Goal: Task Accomplishment & Management: Manage account settings

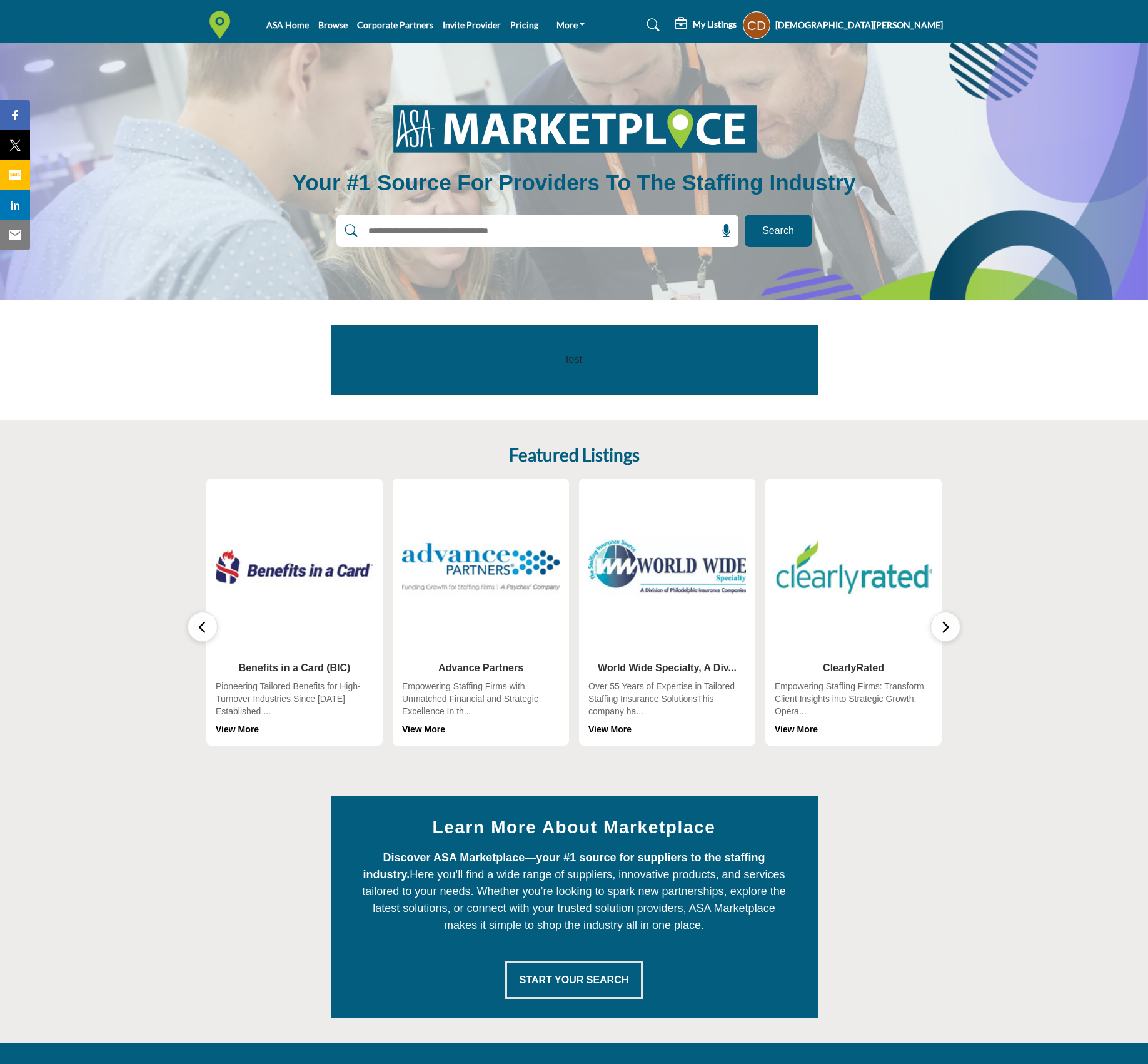
click at [890, 15] on div "Corie Depue My Profile My Interests My Lists My Solution Providers My RFPs My L…" at bounding box center [842, 25] width 200 height 28
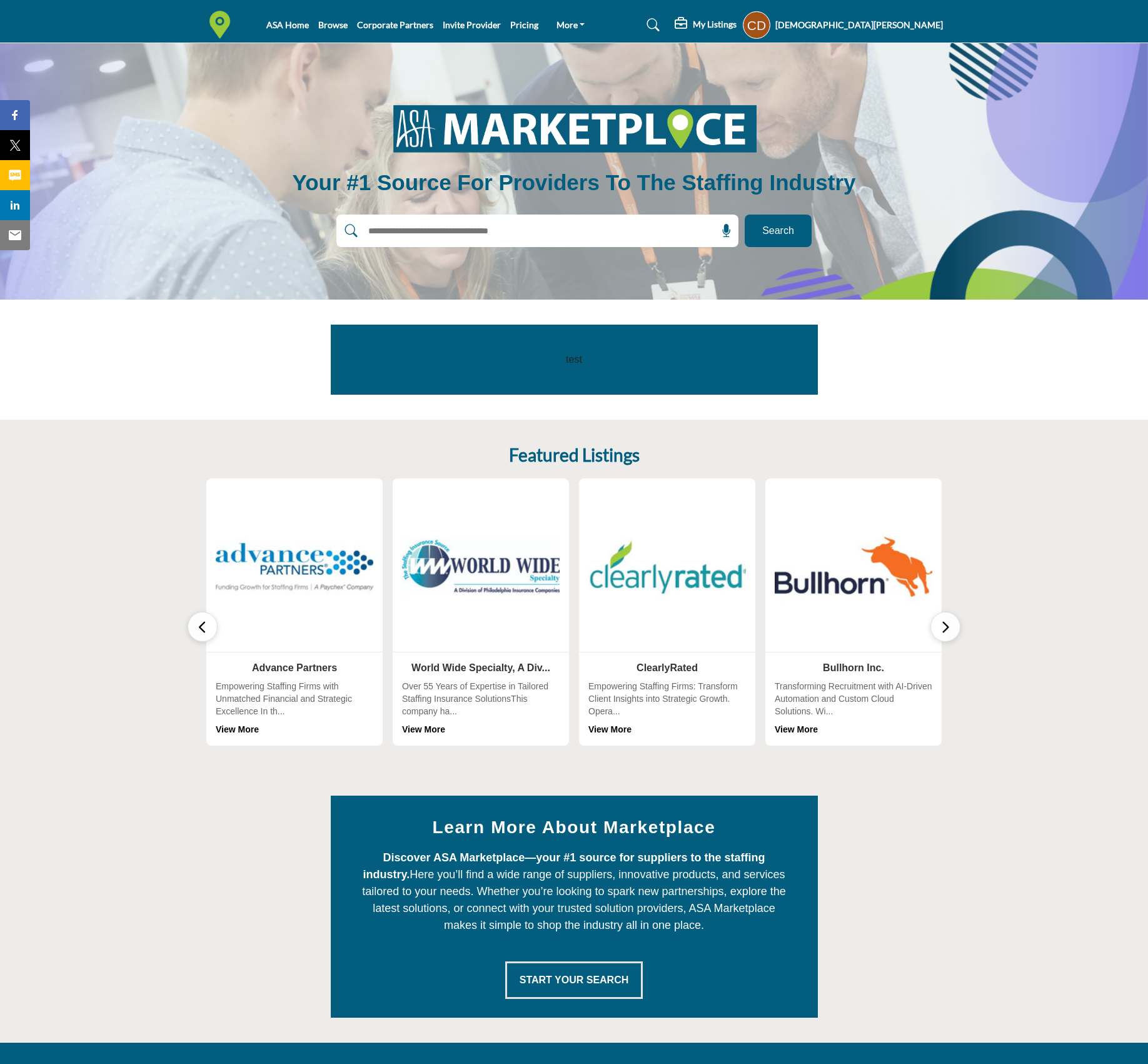
click at [894, 23] on h5 "[DEMOGRAPHIC_DATA][PERSON_NAME]" at bounding box center [859, 25] width 167 height 12
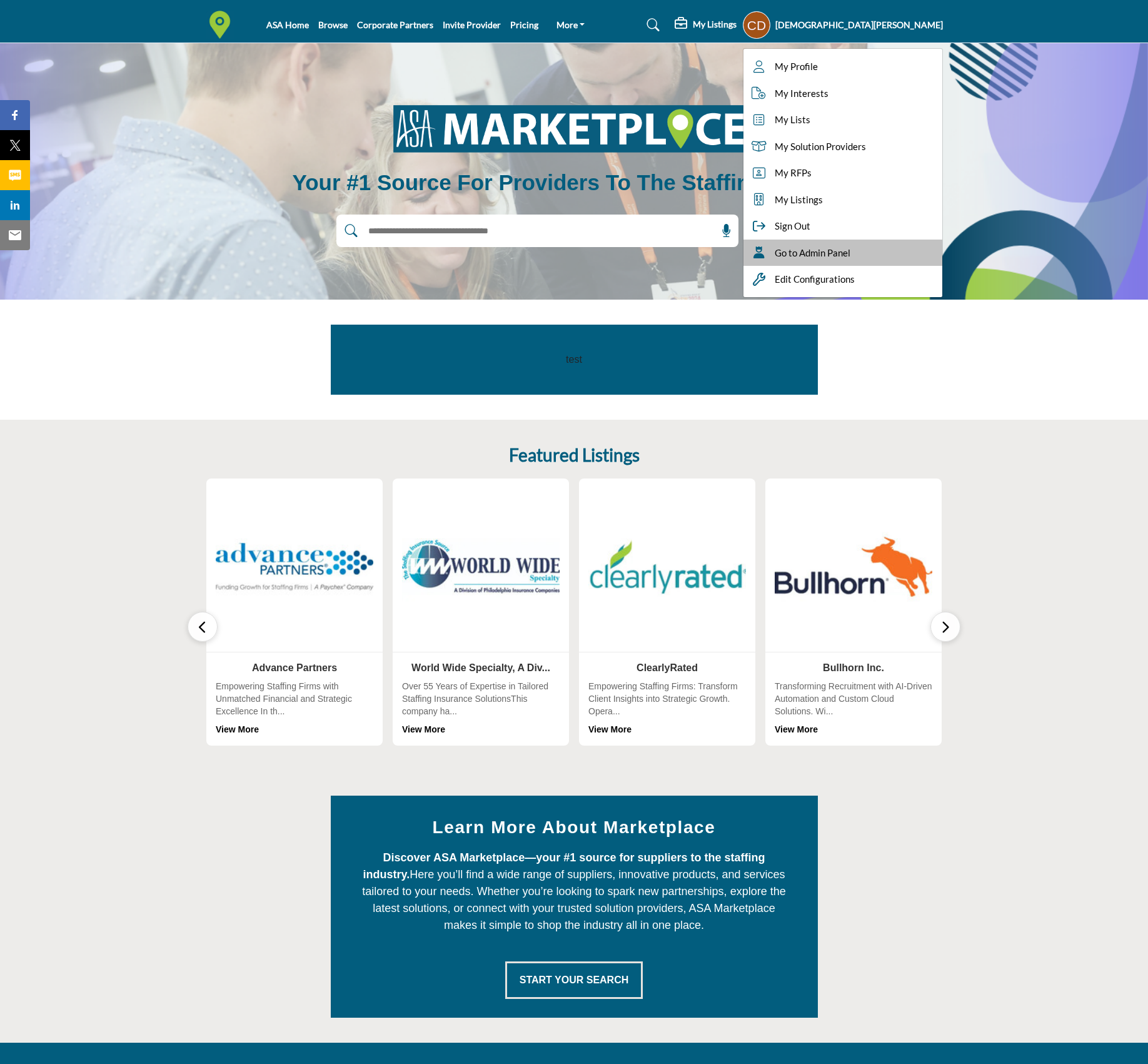
click at [850, 249] on span "Go to Admin Panel" at bounding box center [813, 253] width 76 height 15
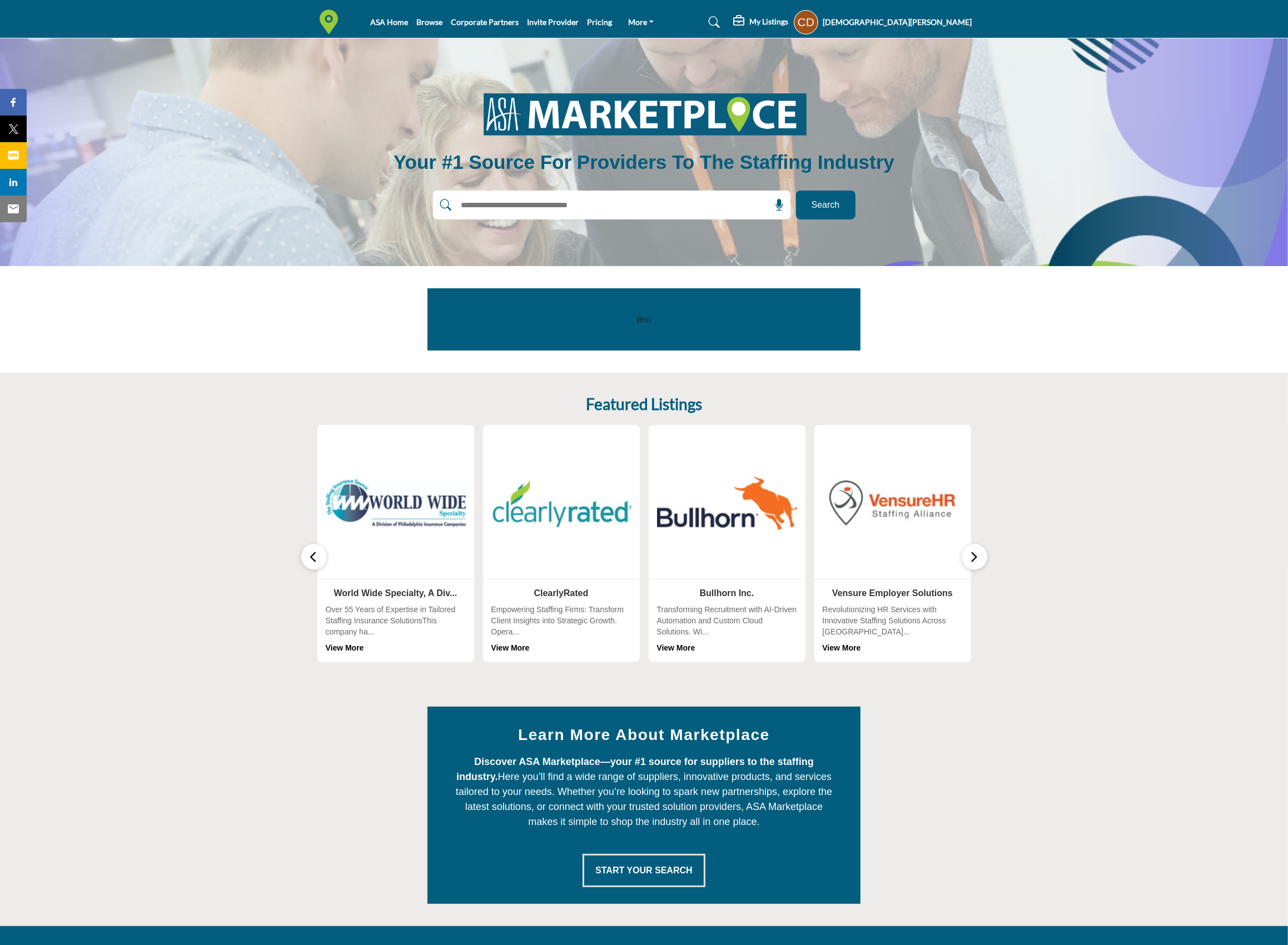
click at [614, 207] on input "text" at bounding box center [588, 205] width 265 height 17
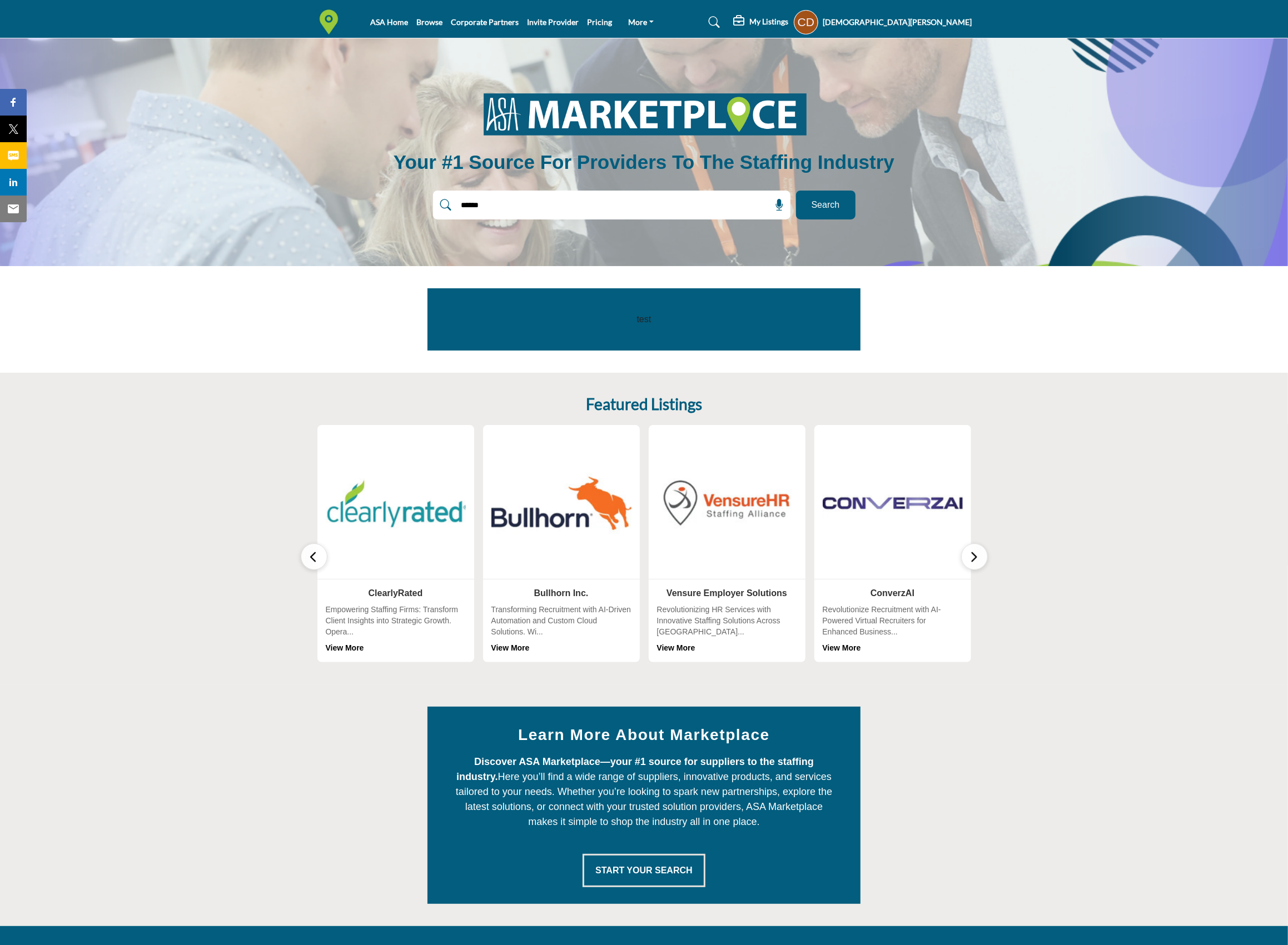
type input "******"
click at [845, 211] on button "Search" at bounding box center [826, 205] width 59 height 29
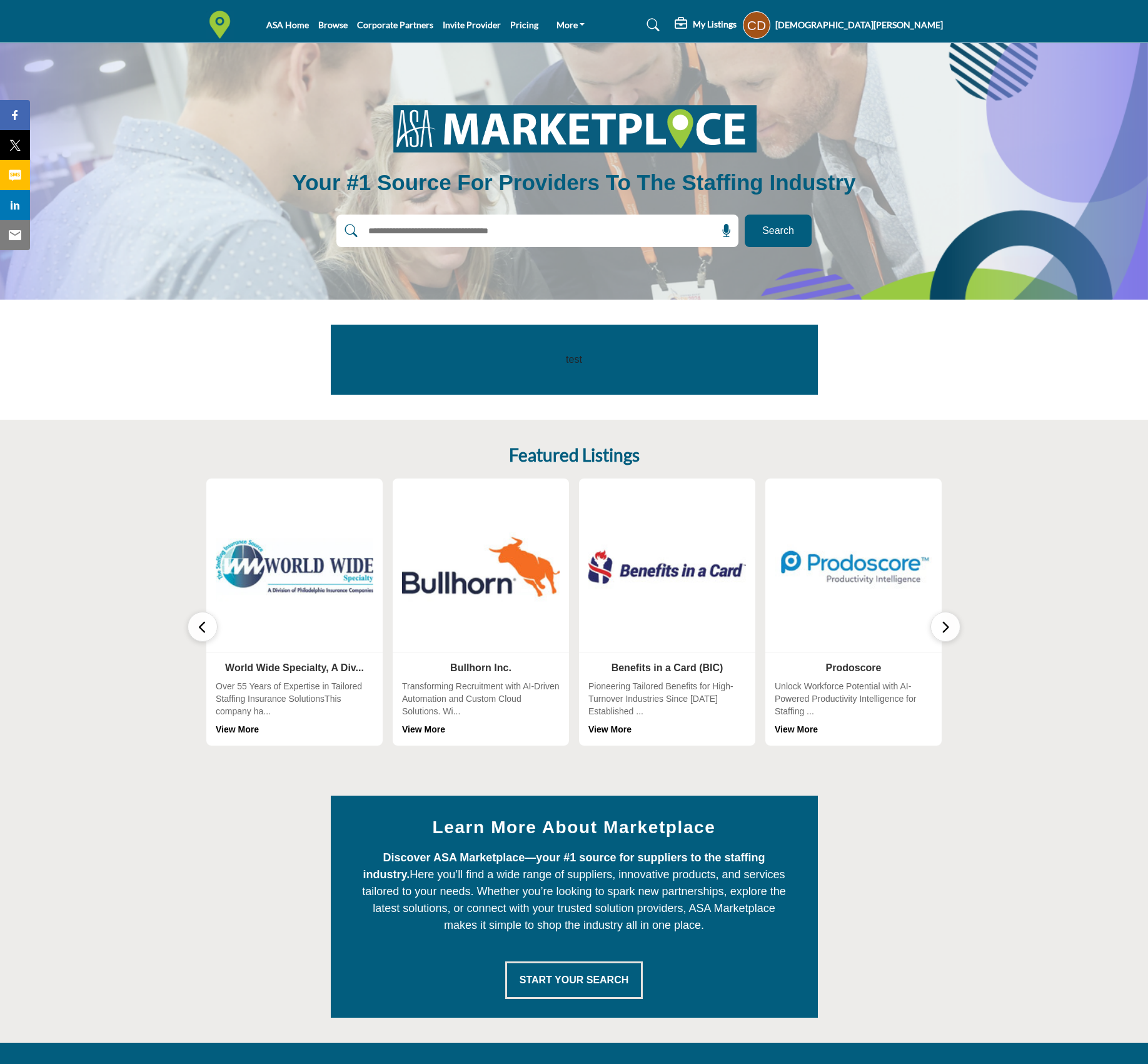
click at [487, 226] on input "text" at bounding box center [511, 231] width 298 height 19
type input "******"
click at [745, 215] on button "Search" at bounding box center [778, 231] width 67 height 33
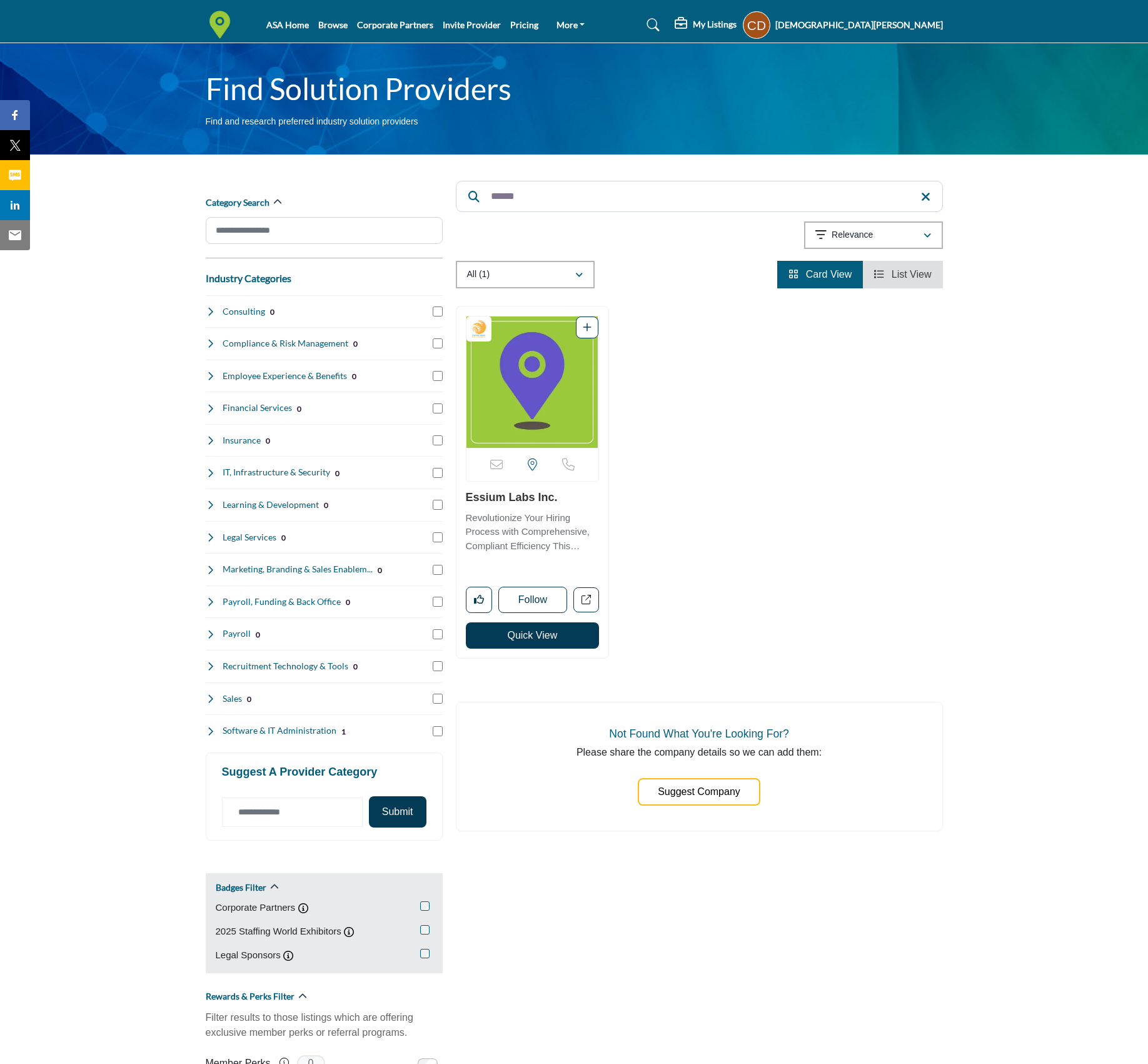
click at [528, 381] on img "Open Listing in new tab" at bounding box center [533, 382] width 132 height 132
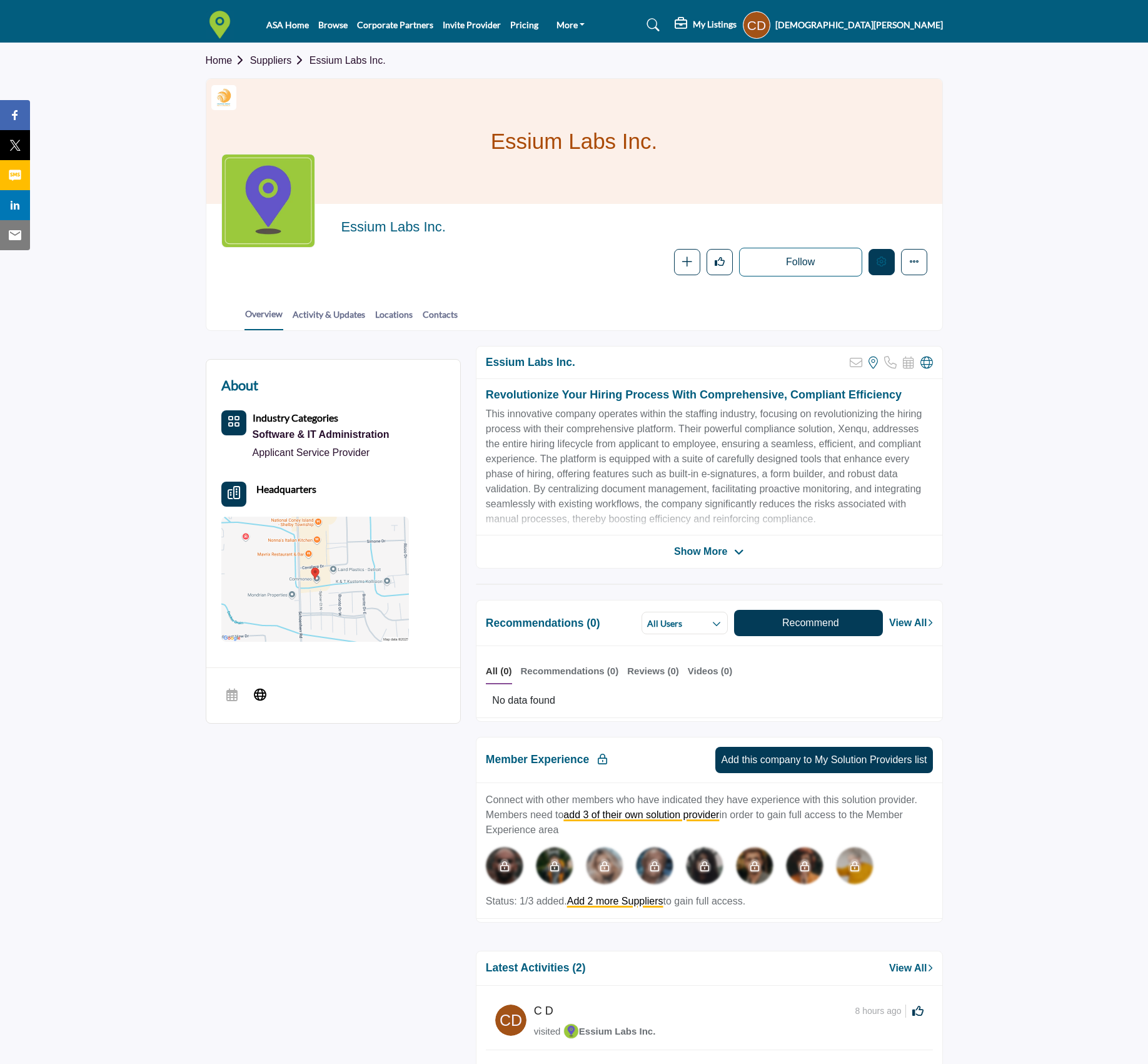
click at [882, 263] on icon "Edit company" at bounding box center [882, 261] width 10 height 10
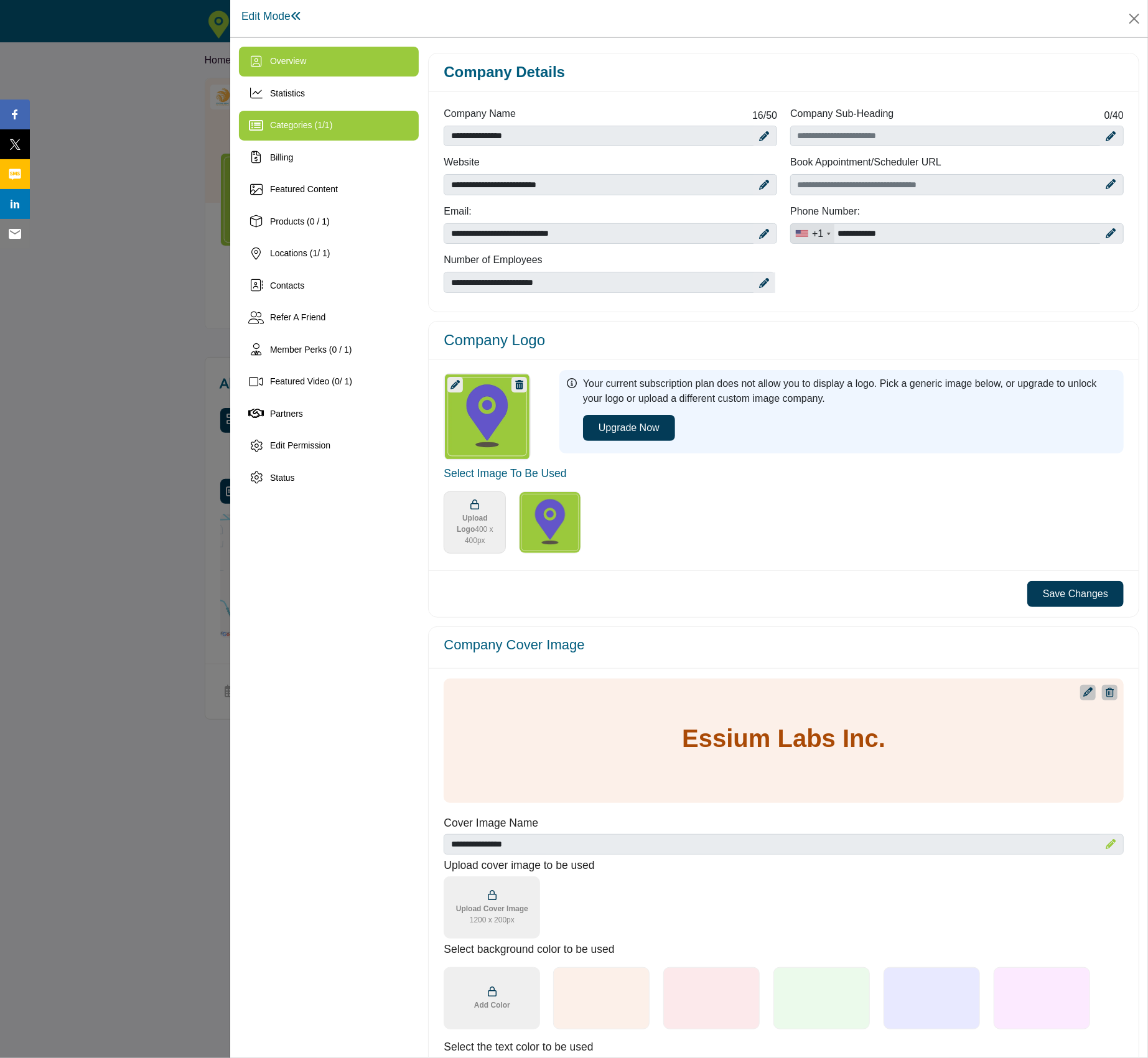
click at [282, 122] on span "Categories ( 1 / 1 )" at bounding box center [301, 125] width 62 height 10
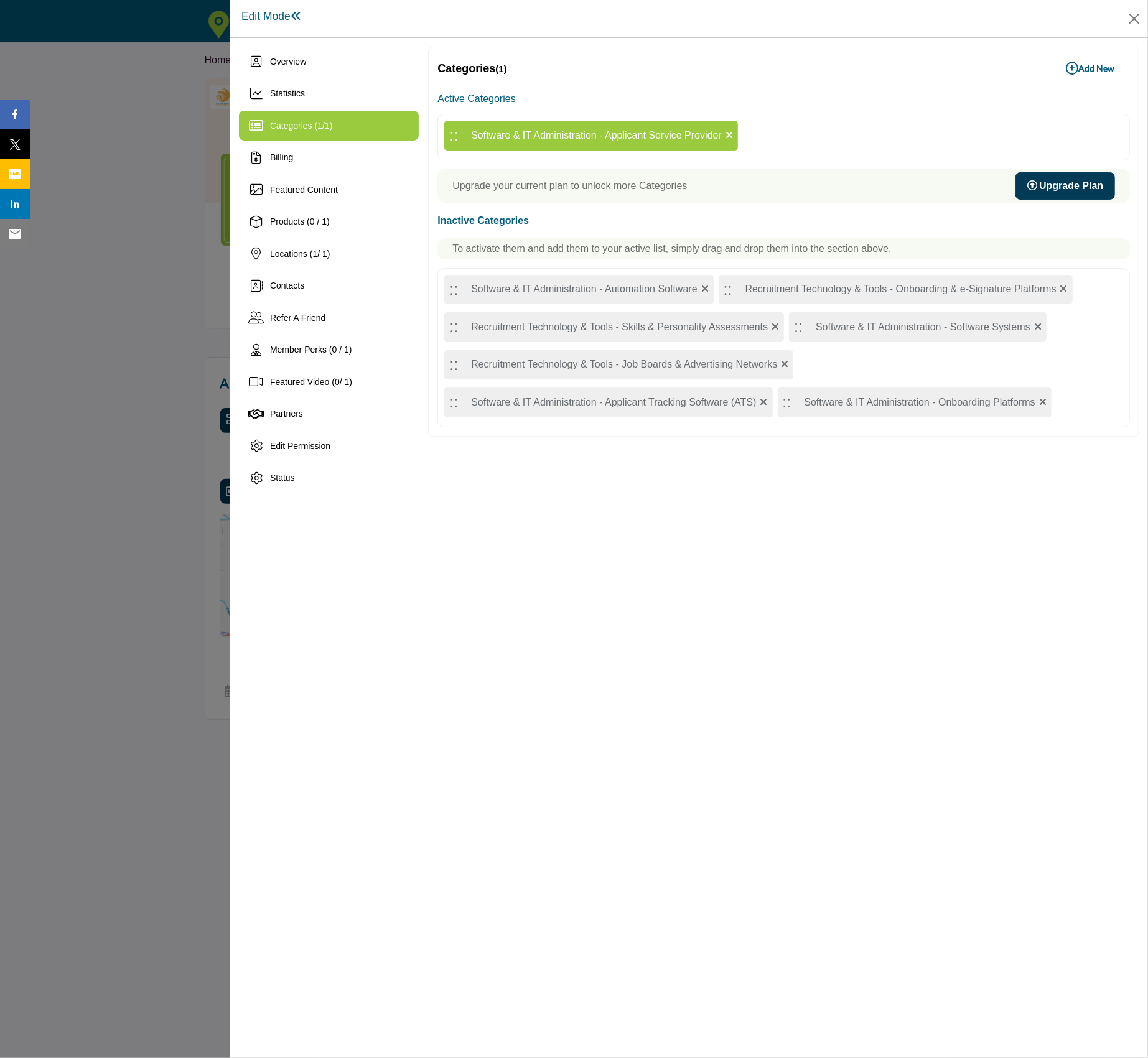
click at [1089, 69] on b "Add New Add New" at bounding box center [1090, 68] width 48 height 12
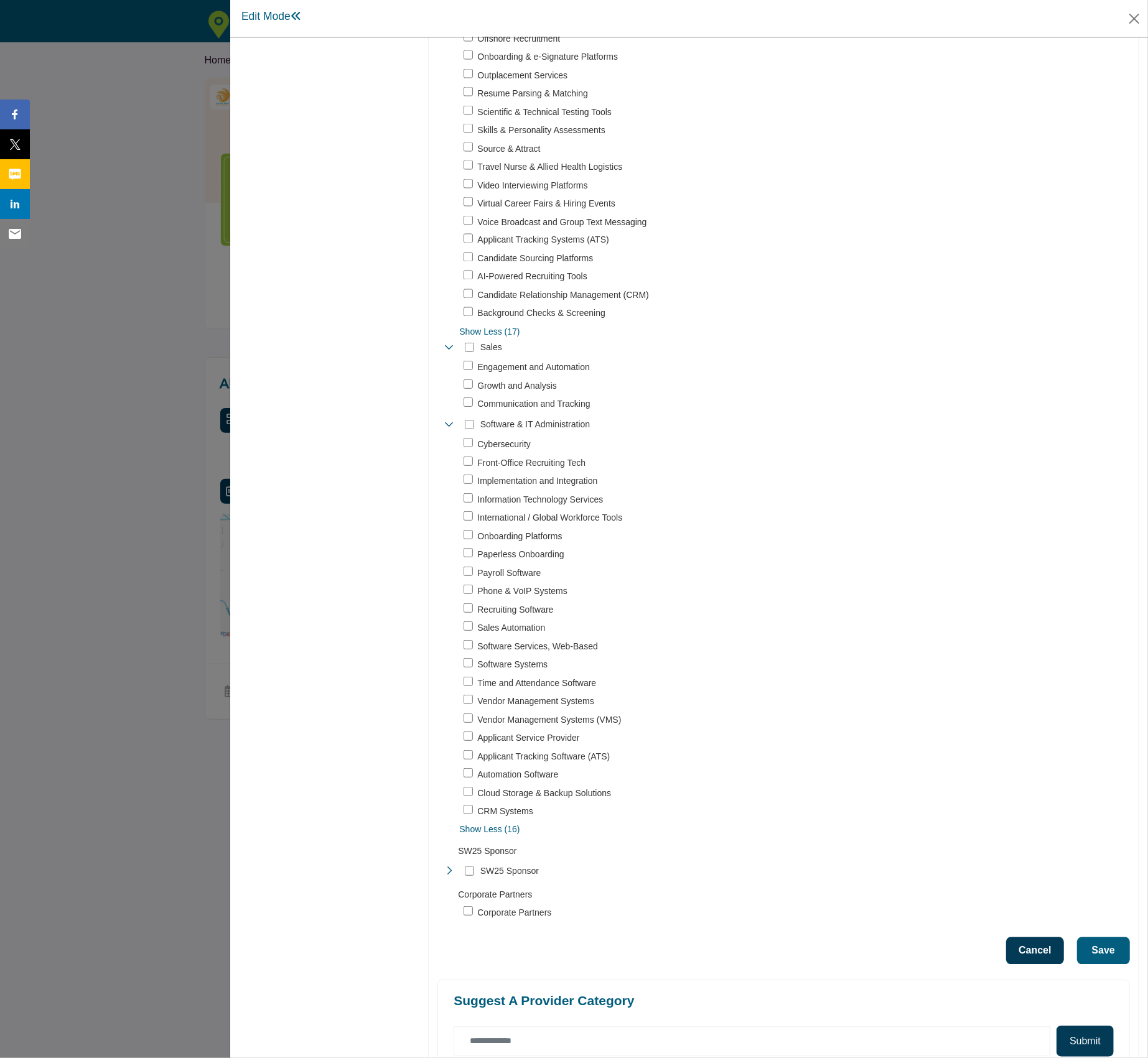
scroll to position [1565, 0]
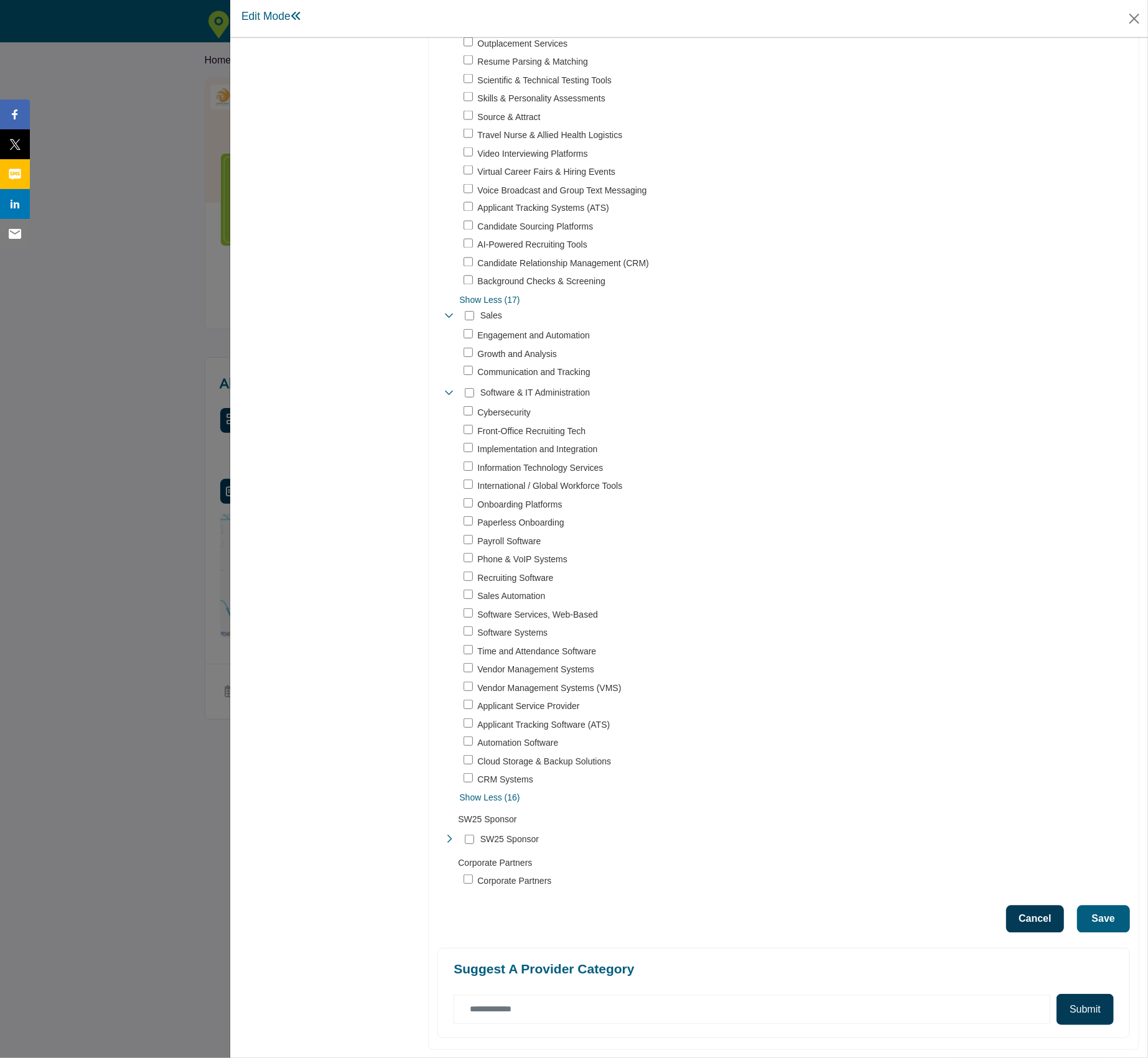
click at [1100, 918] on button "Save" at bounding box center [1103, 920] width 53 height 27
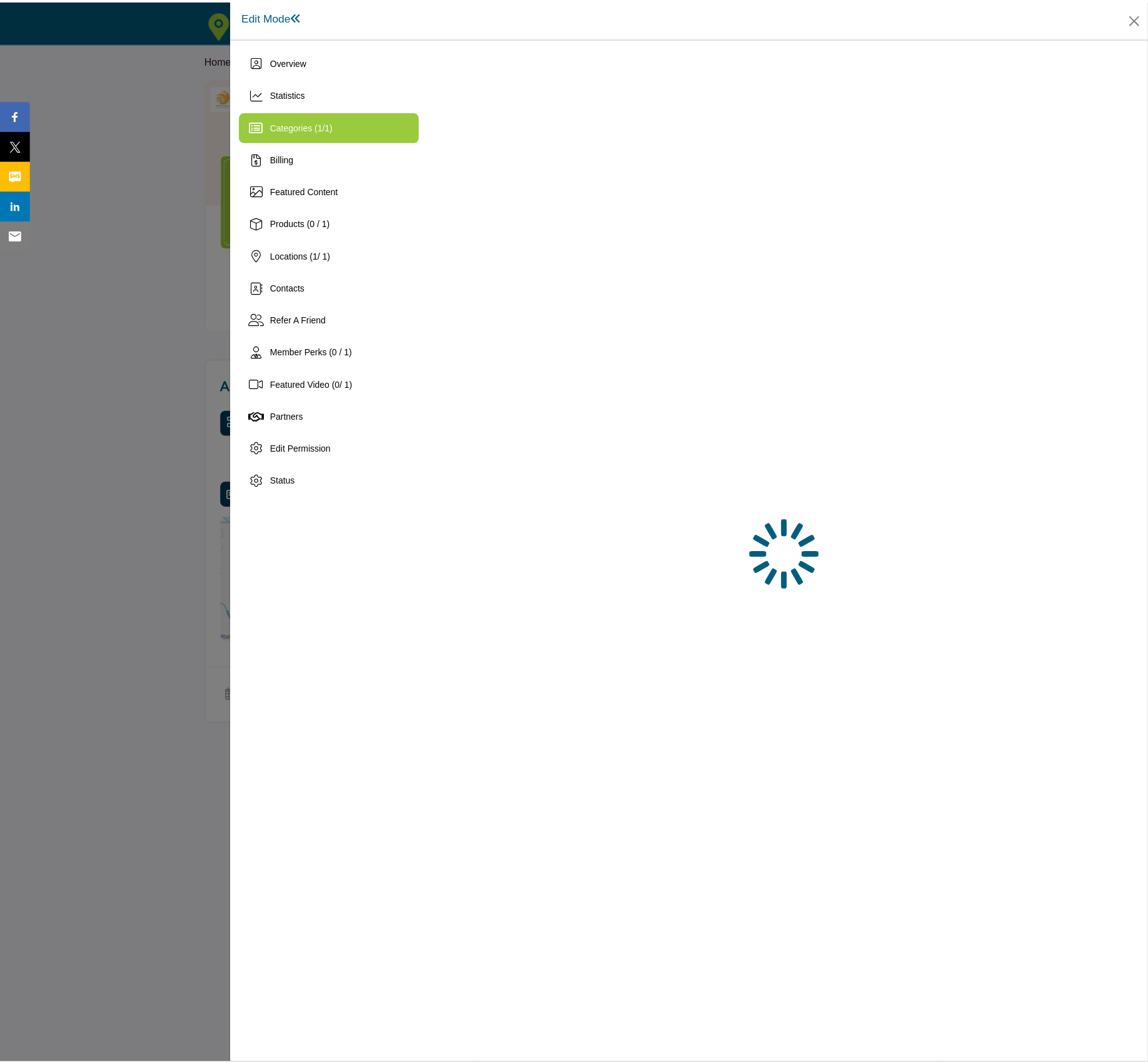
scroll to position [0, 0]
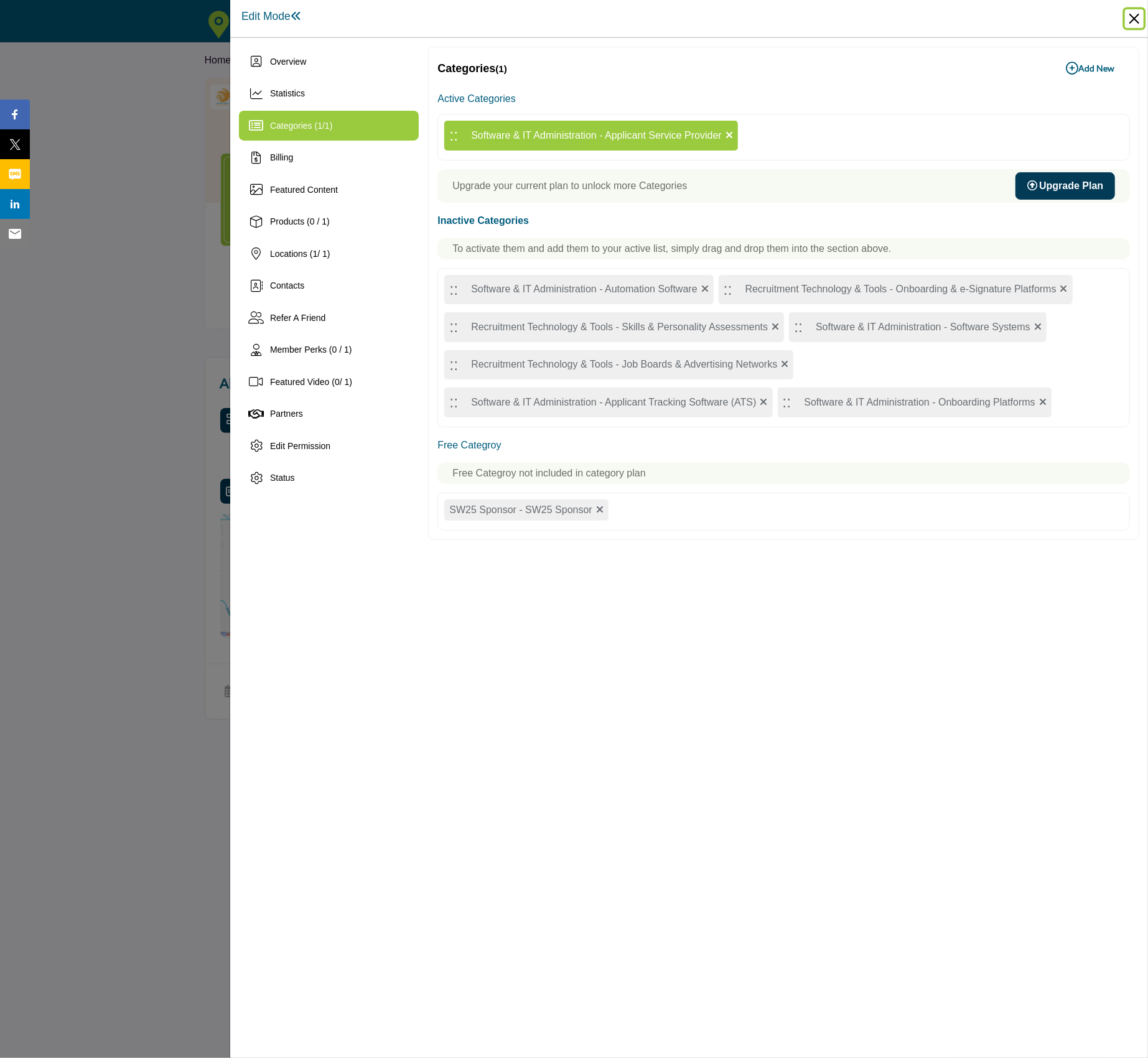
click at [1133, 23] on button "Close" at bounding box center [1134, 19] width 19 height 19
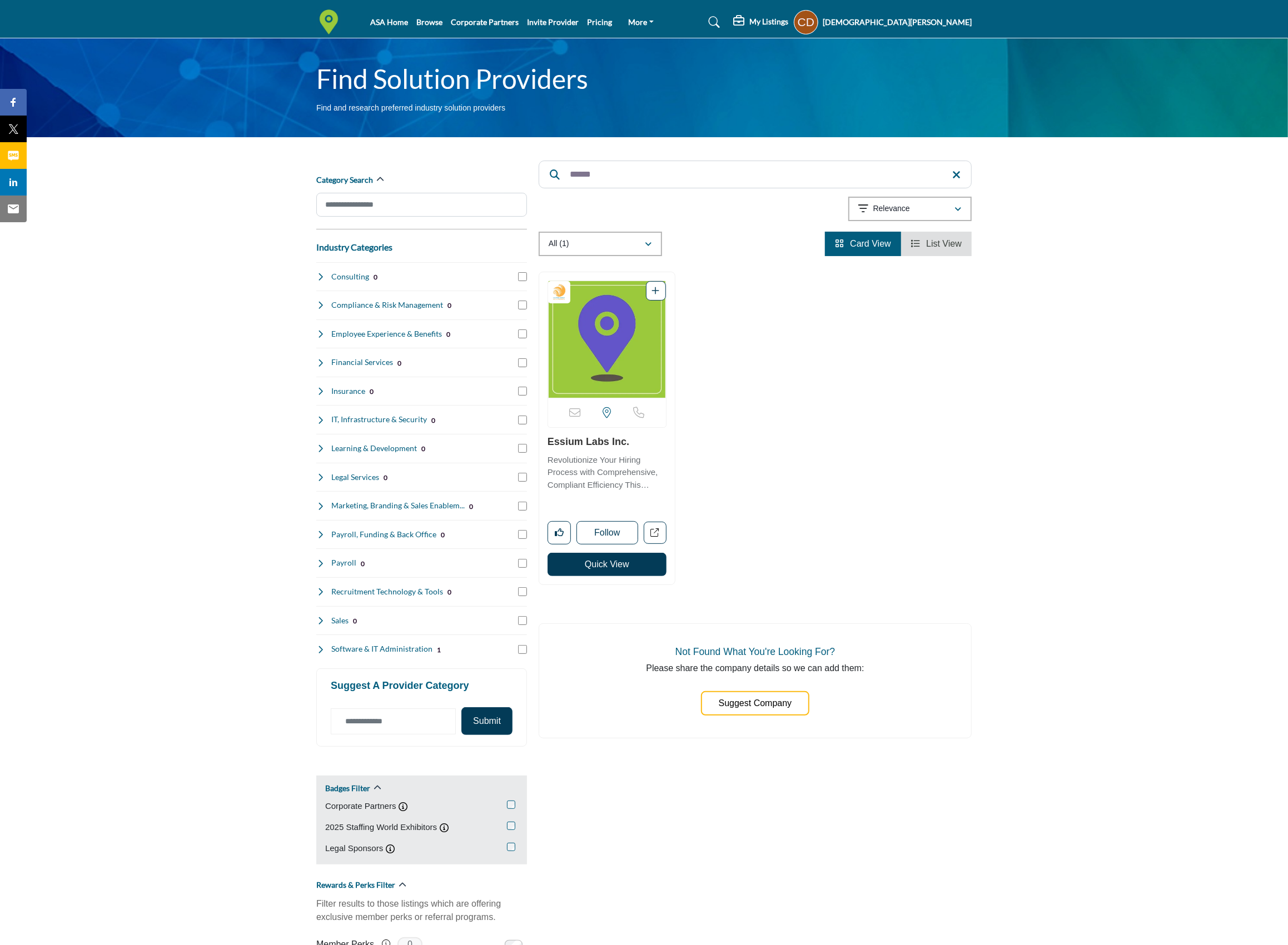
click at [588, 442] on link "Essium Labs Inc." at bounding box center [588, 441] width 81 height 11
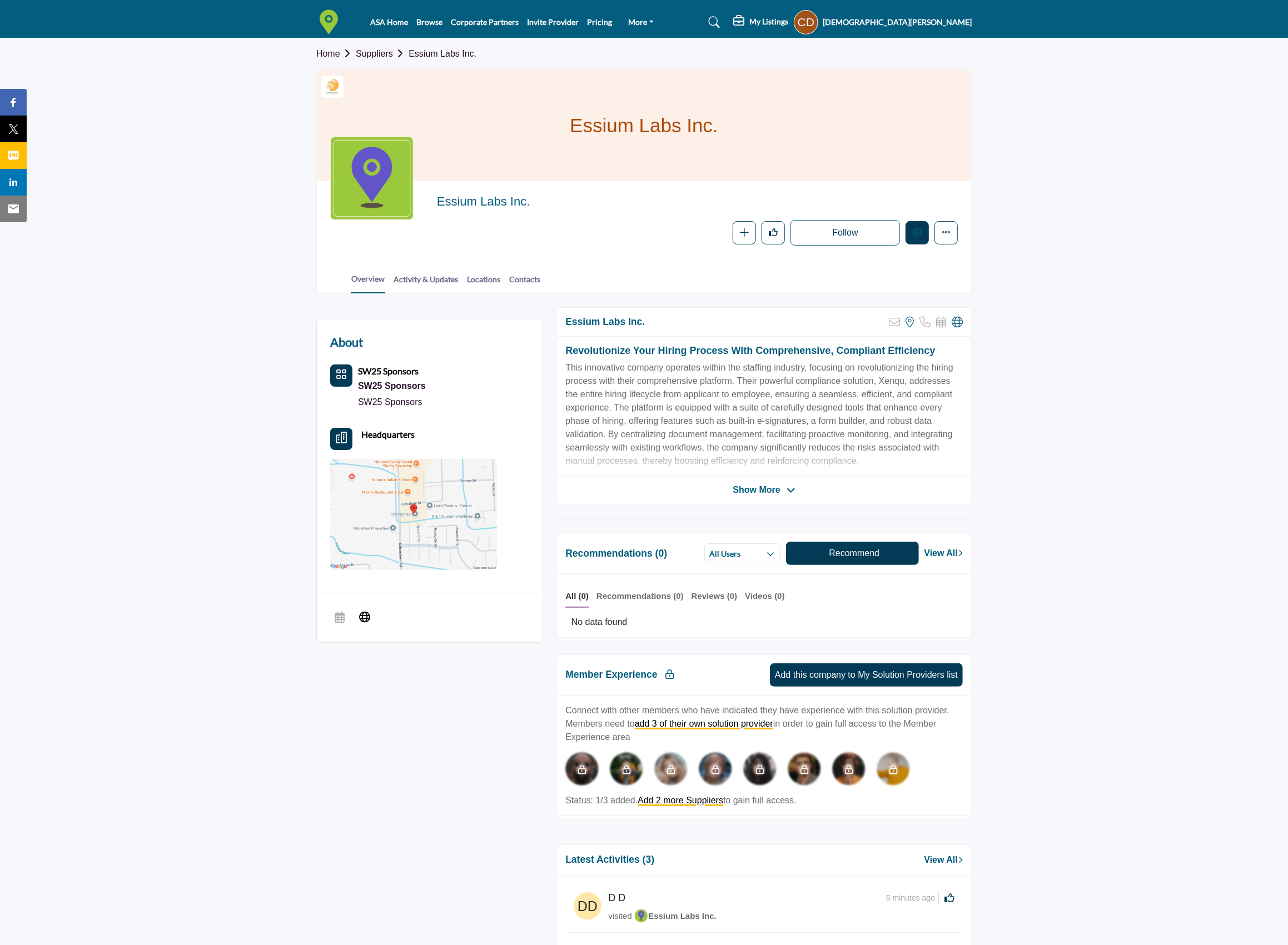
click at [921, 243] on button "Edit company" at bounding box center [918, 233] width 23 height 23
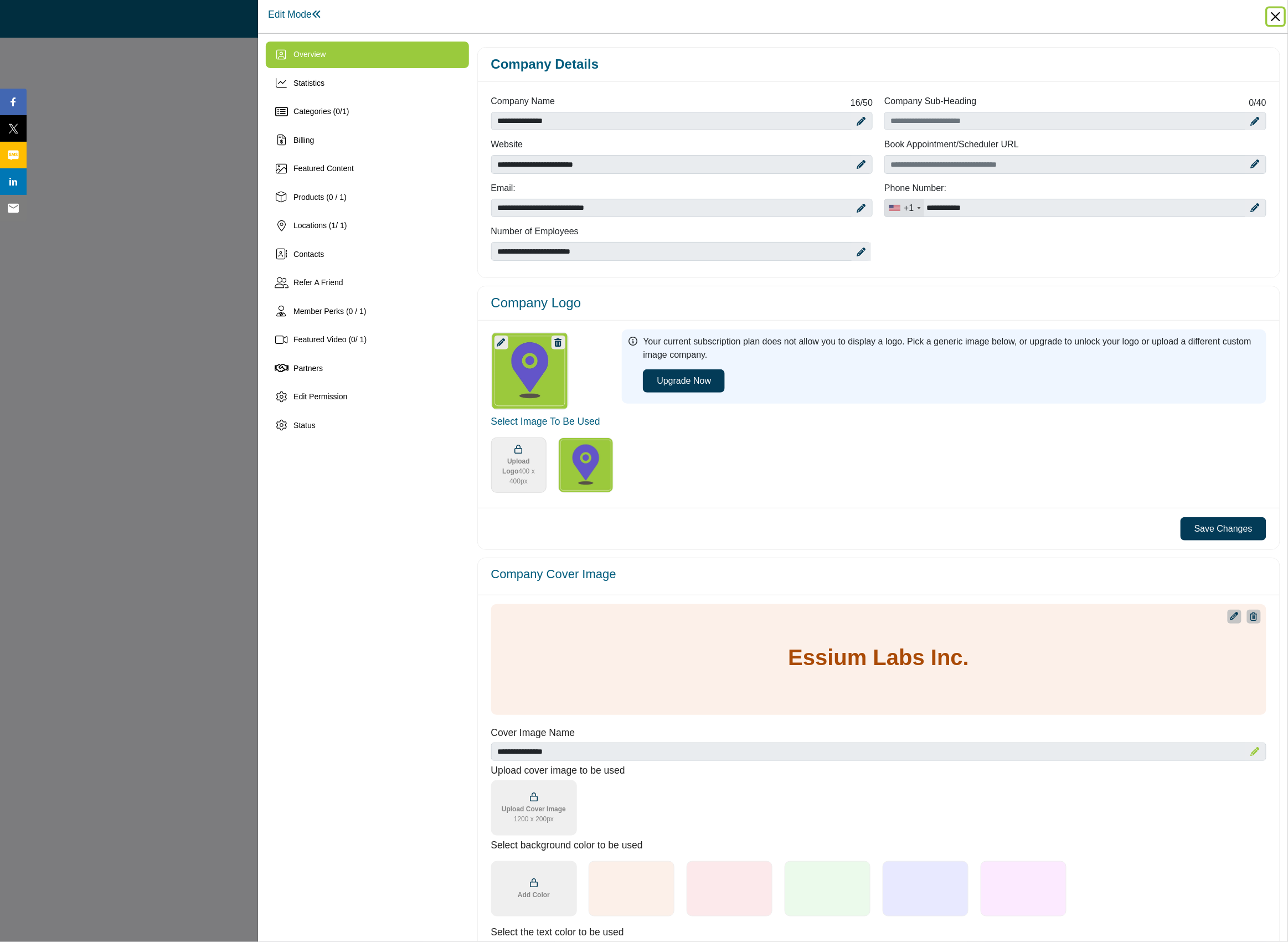
click at [1278, 16] on button "Close" at bounding box center [1276, 17] width 17 height 17
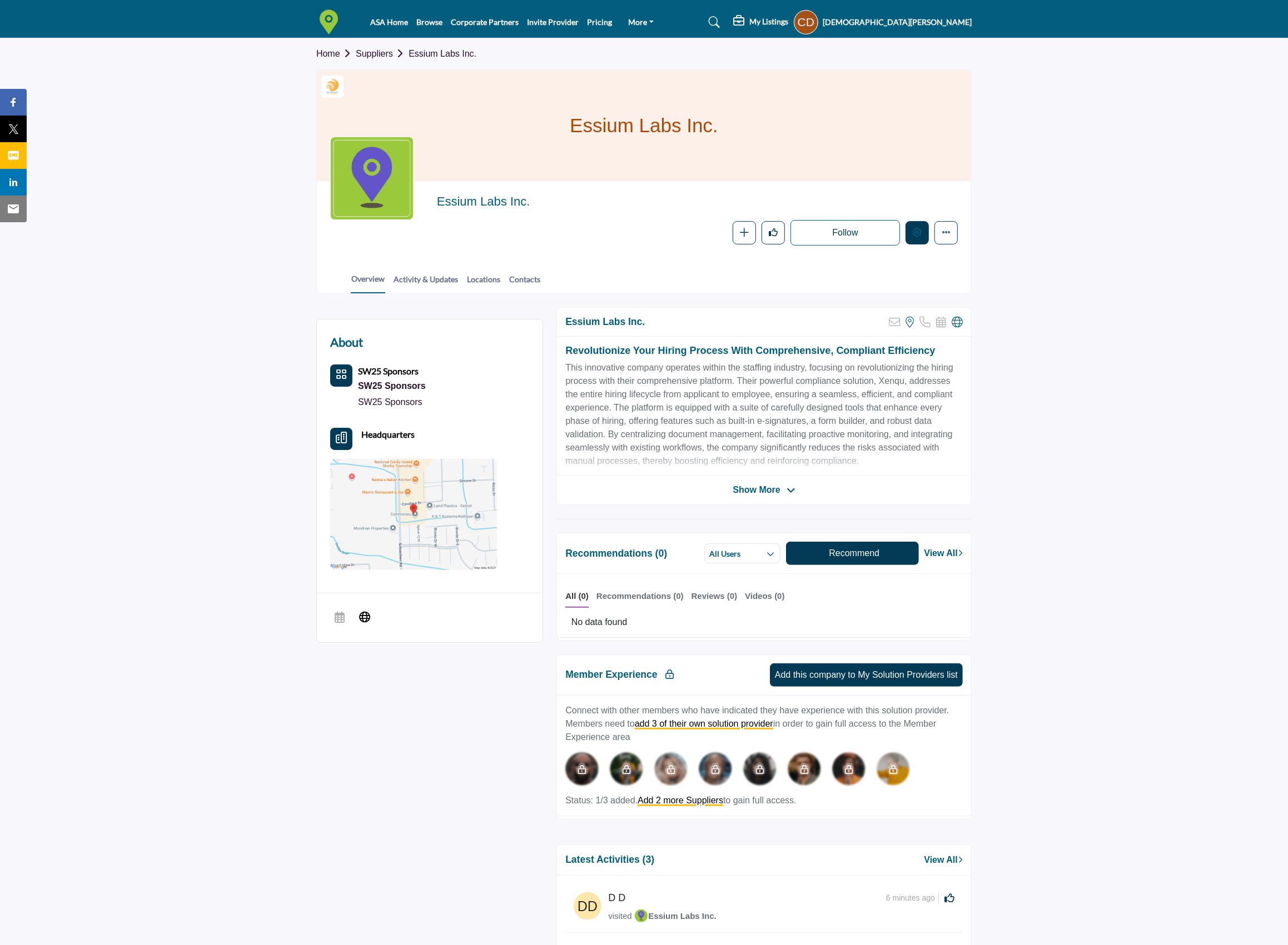
click at [919, 232] on icon "Edit company" at bounding box center [918, 232] width 9 height 9
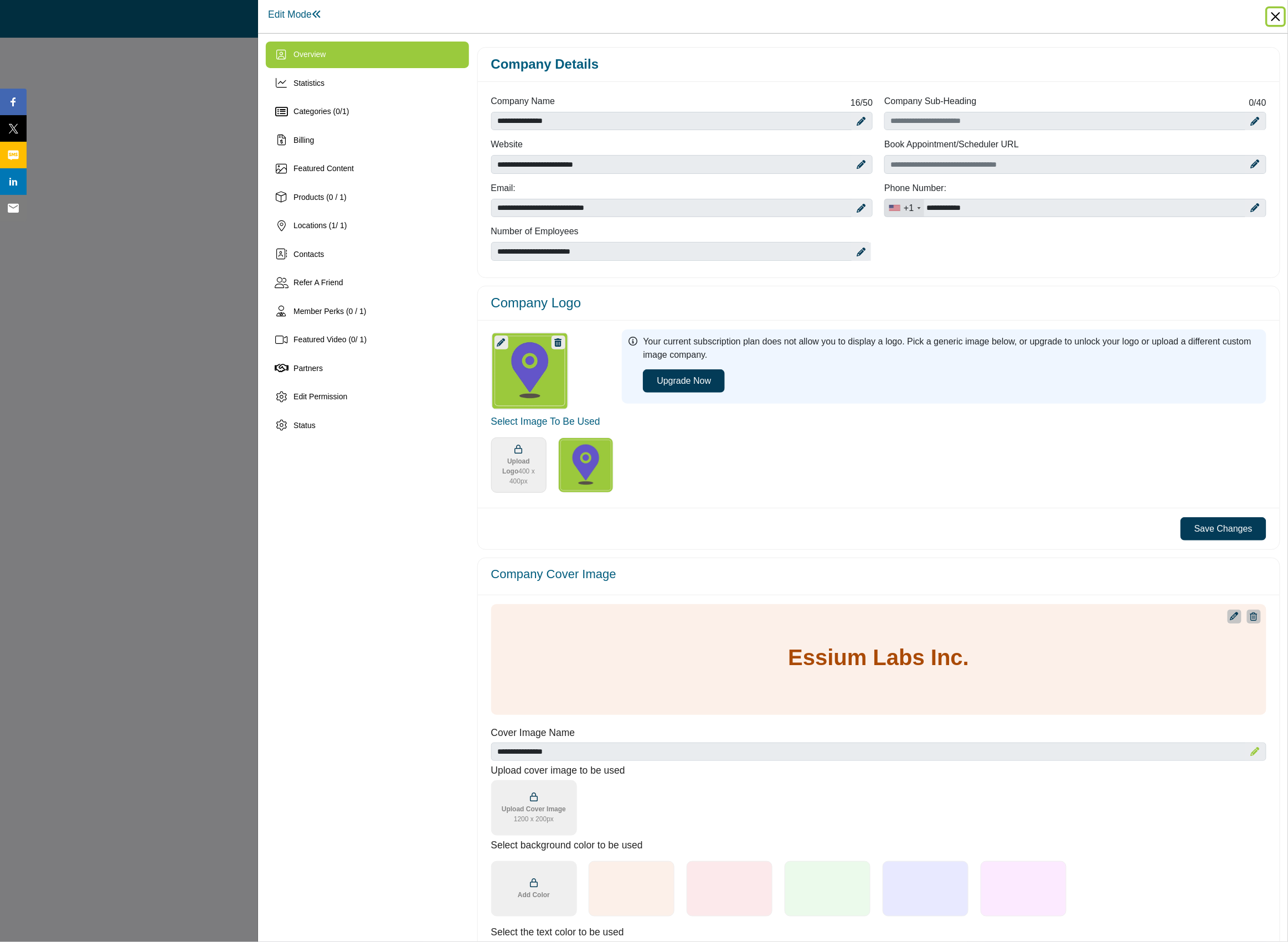
click at [1276, 14] on button "Close" at bounding box center [1276, 17] width 17 height 17
